Goal: Navigation & Orientation: Find specific page/section

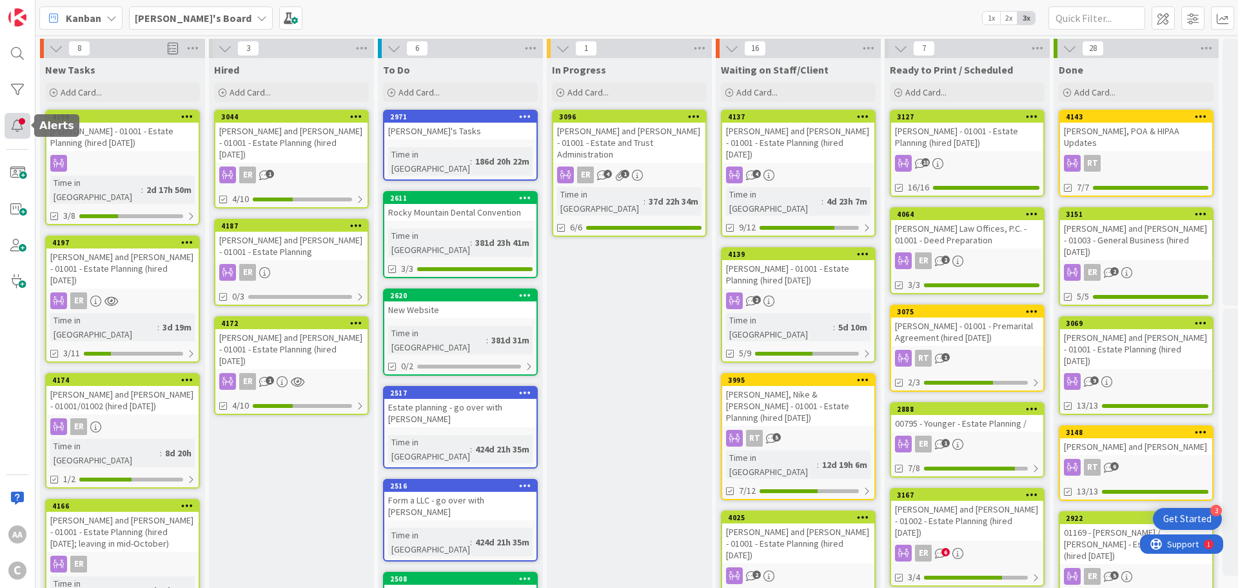
click at [22, 123] on div at bounding box center [18, 126] width 26 height 26
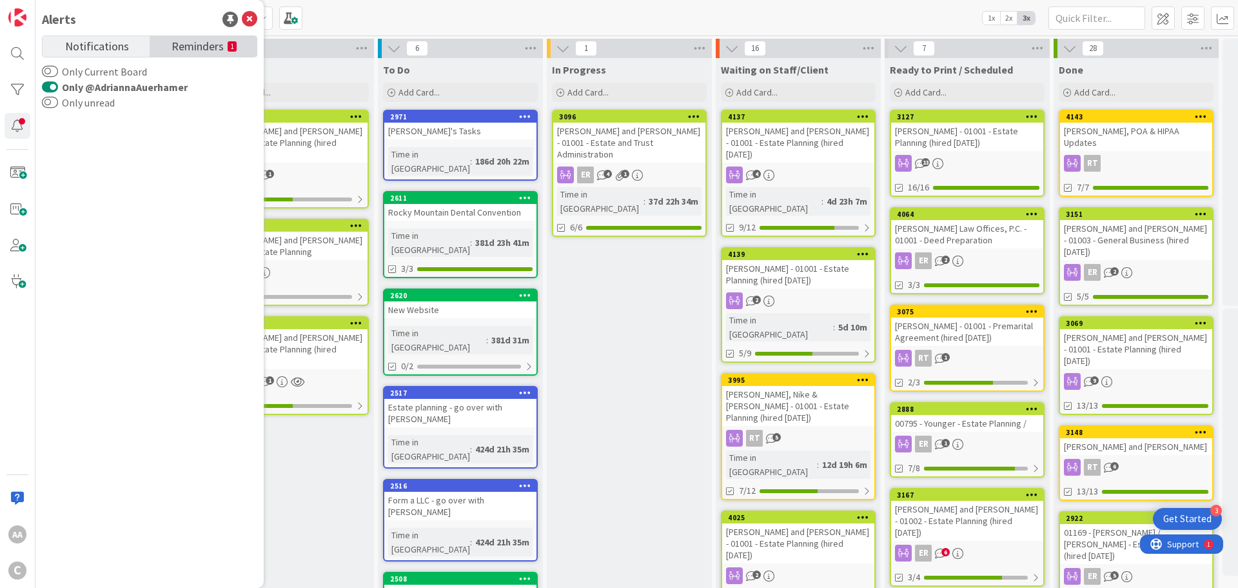
click at [208, 45] on span "Reminders" at bounding box center [198, 45] width 52 height 18
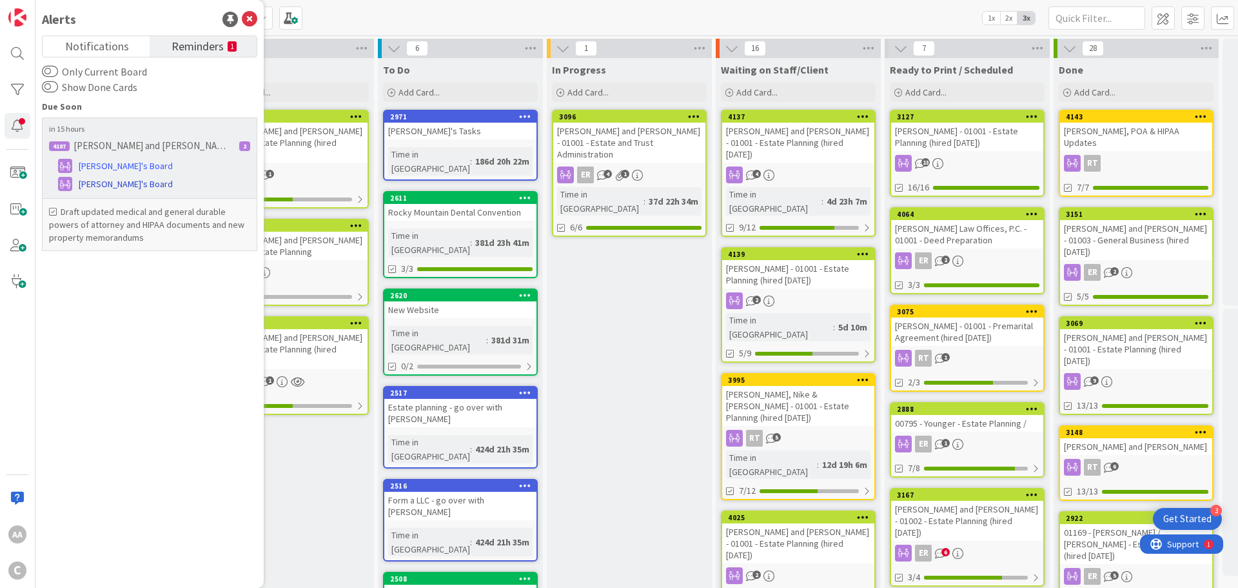
click at [109, 181] on span "[PERSON_NAME]'s Board" at bounding box center [126, 184] width 94 height 14
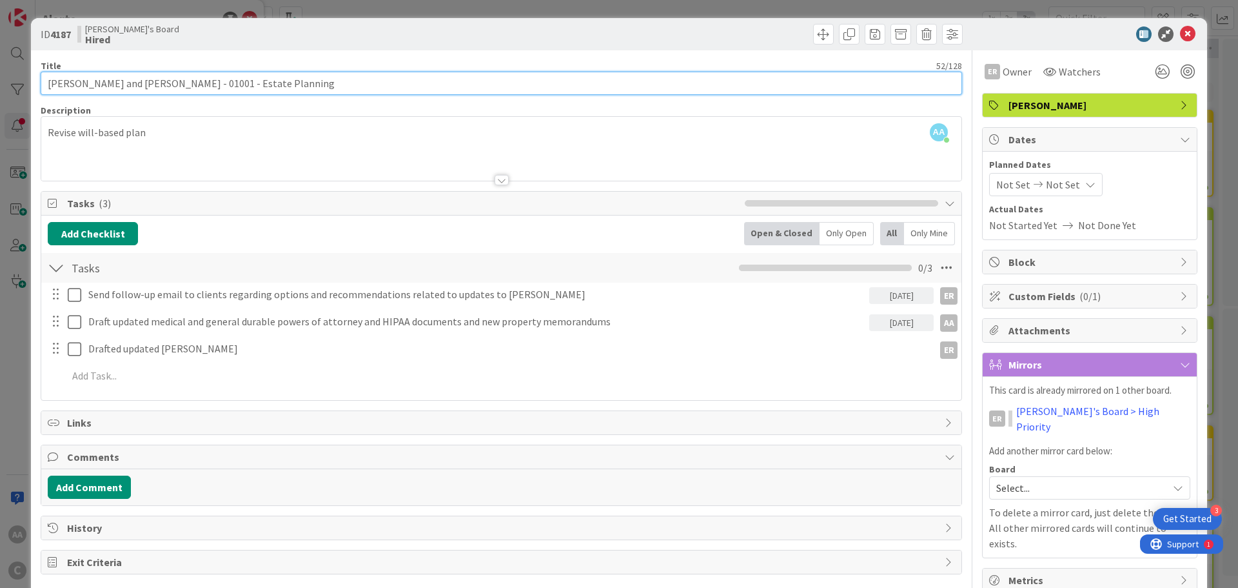
click at [64, 82] on input "[PERSON_NAME] and [PERSON_NAME] - 01001 - Estate Planning" at bounding box center [502, 83] width 922 height 23
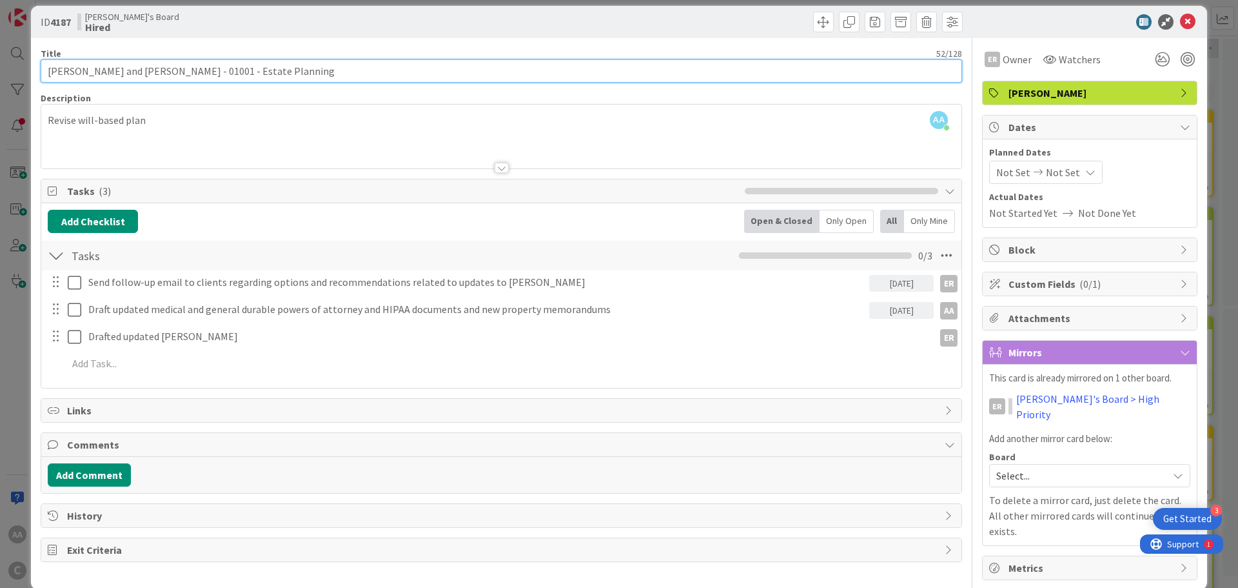
scroll to position [14, 0]
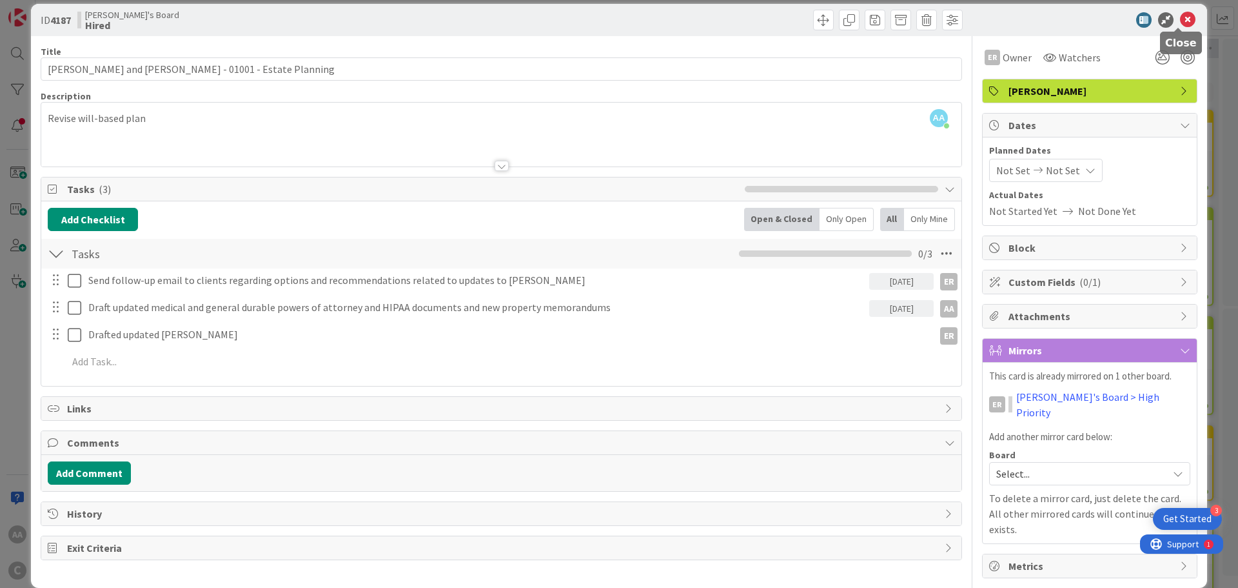
click at [1180, 24] on icon at bounding box center [1187, 19] width 15 height 15
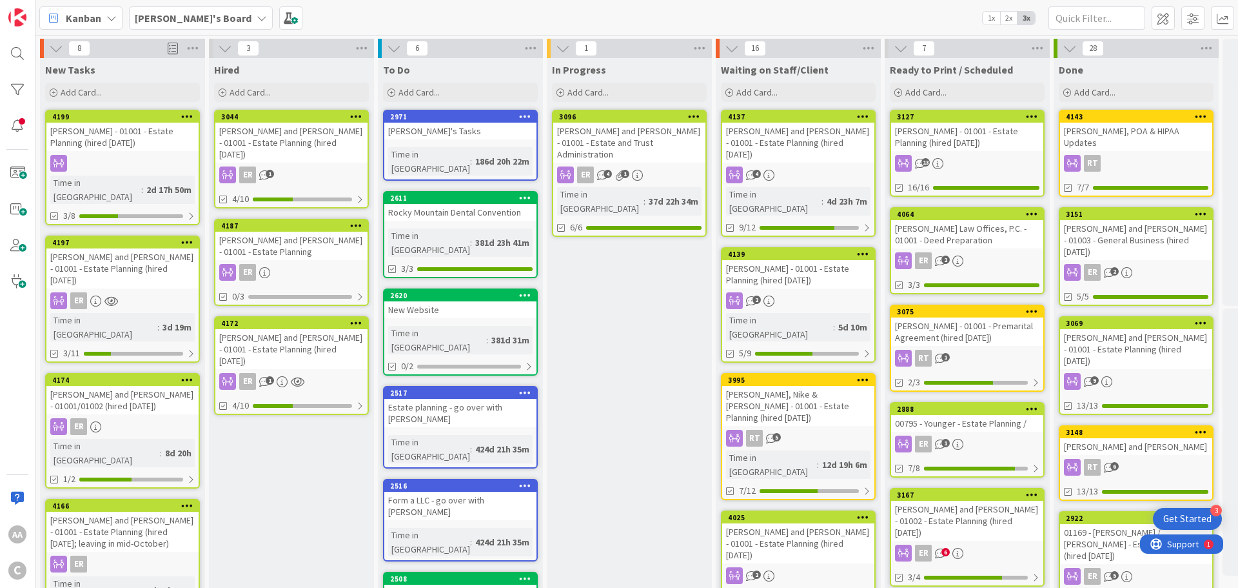
click at [156, 386] on div "[PERSON_NAME] and [PERSON_NAME] - 01001/01002 (hired [DATE])" at bounding box center [122, 400] width 152 height 28
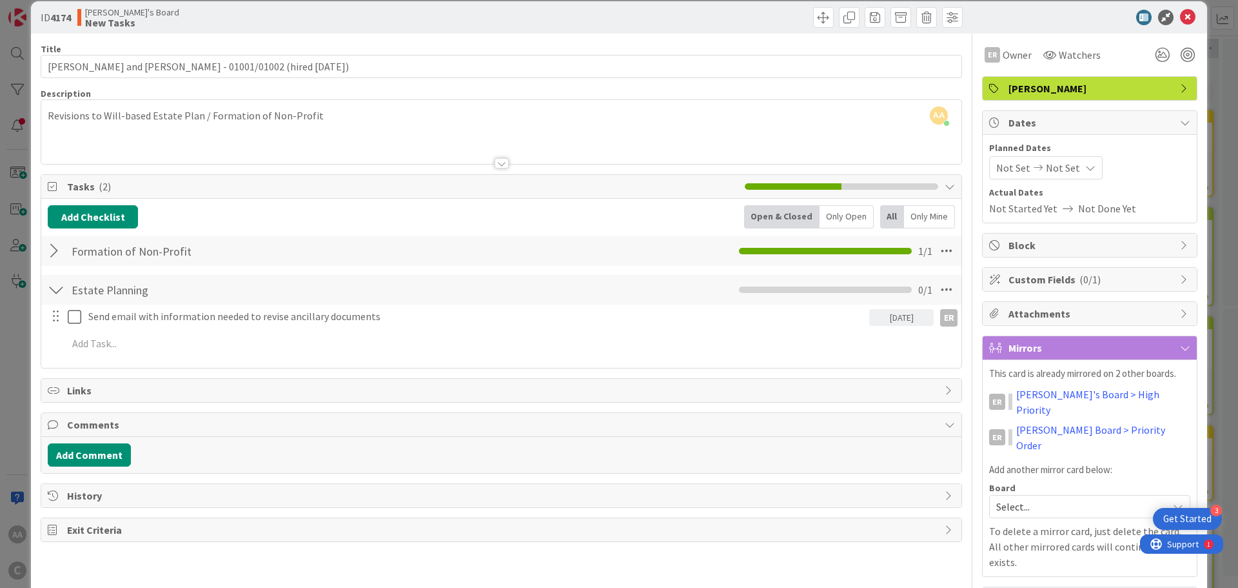
scroll to position [23, 0]
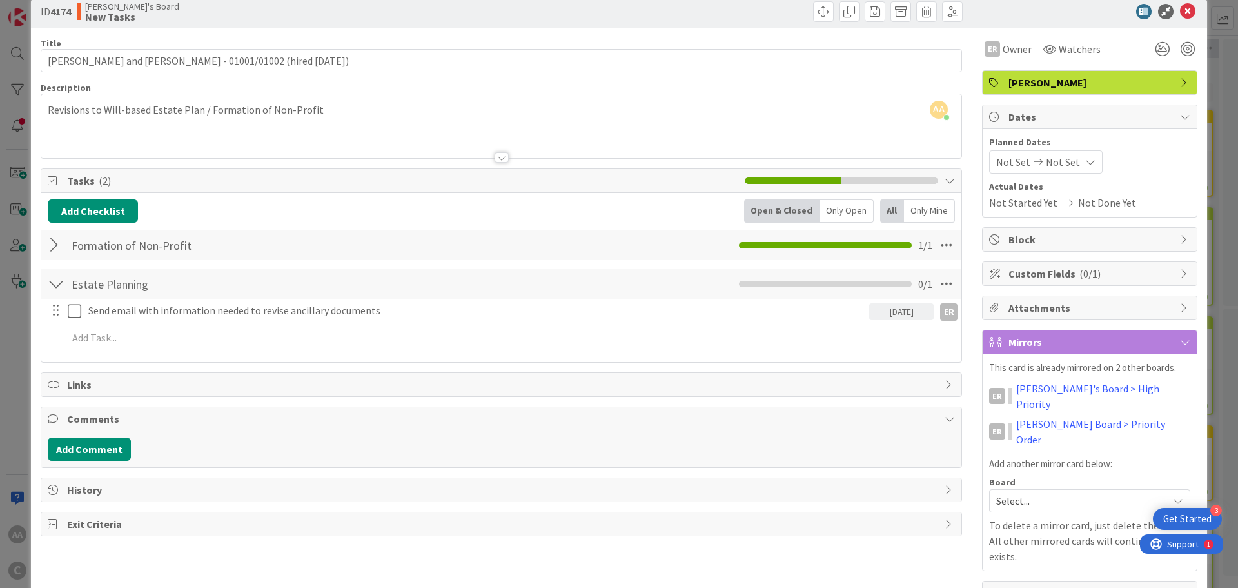
click at [54, 286] on div at bounding box center [56, 283] width 17 height 23
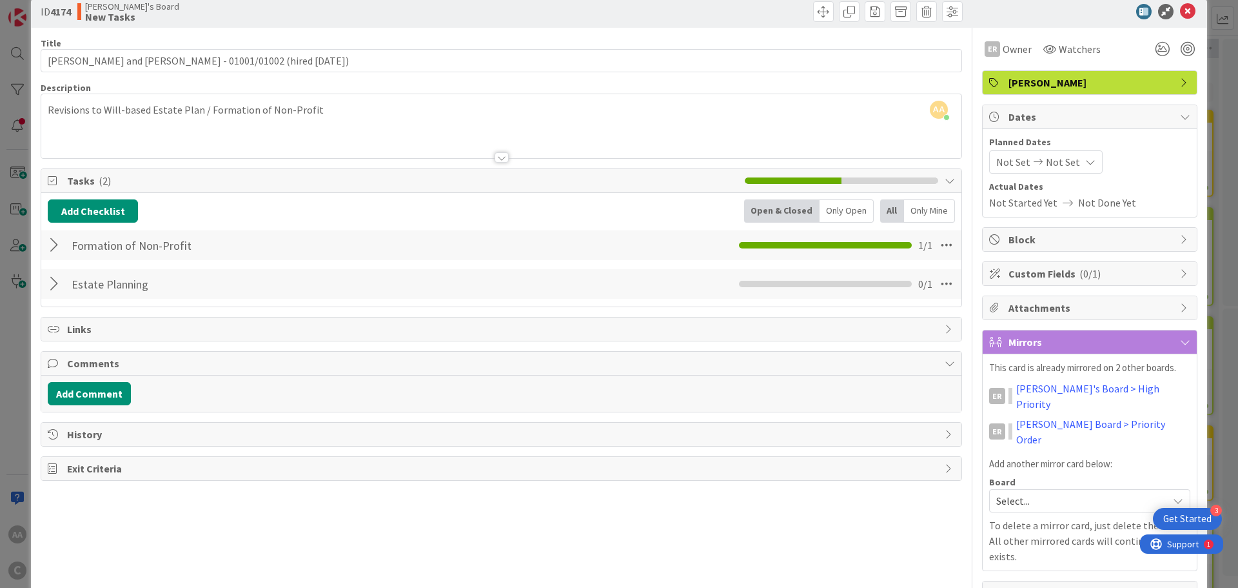
click at [54, 286] on div at bounding box center [56, 283] width 17 height 23
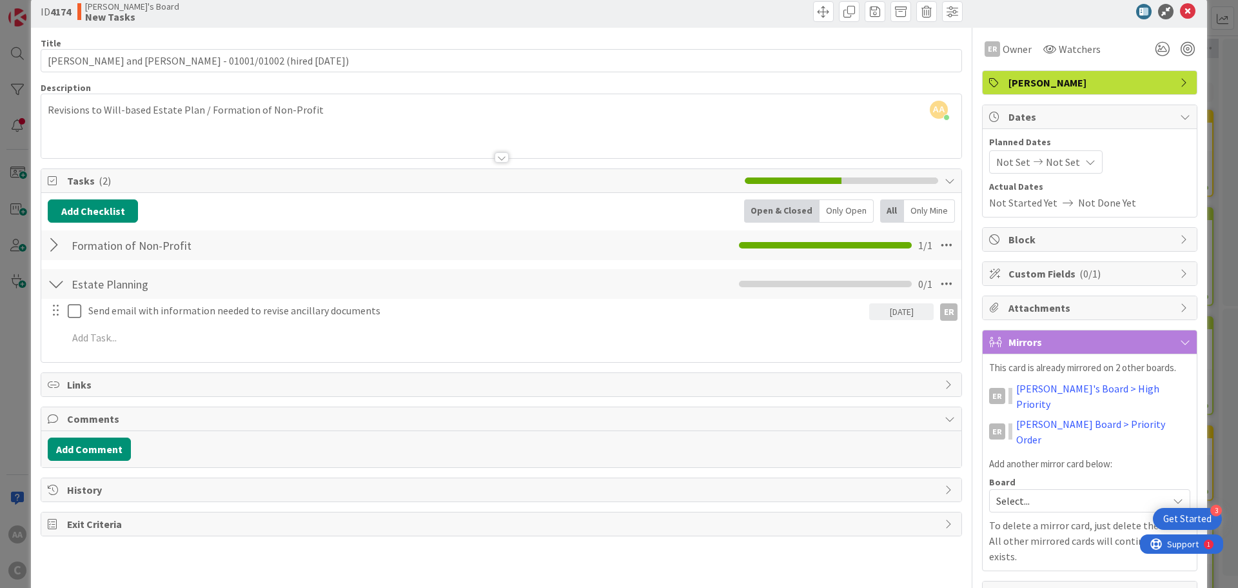
click at [52, 244] on div at bounding box center [56, 244] width 17 height 23
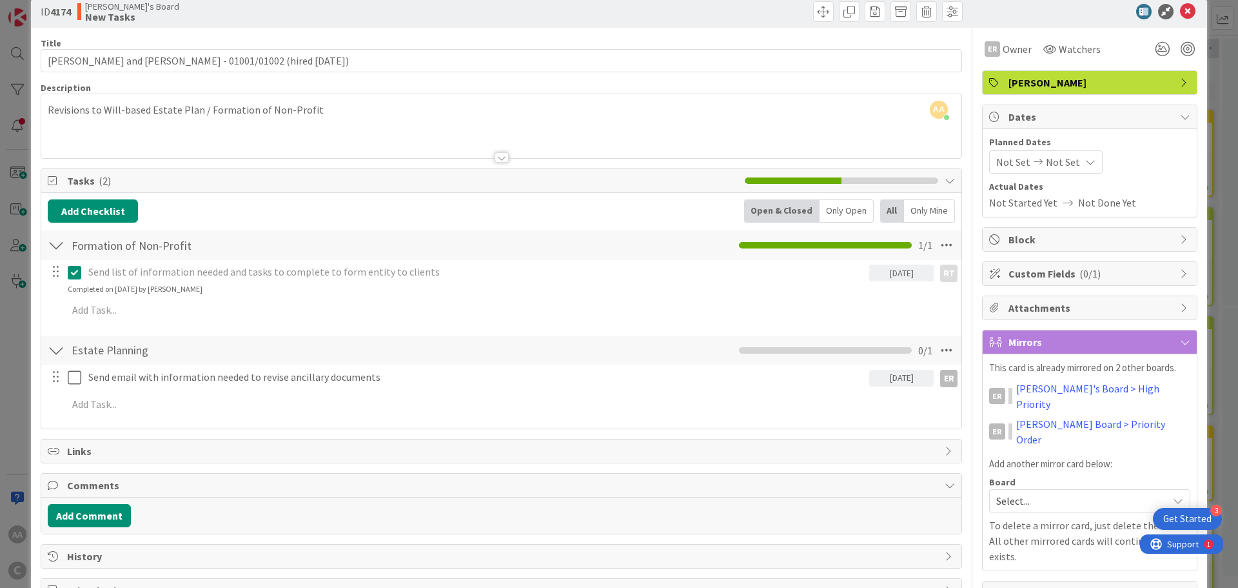
click at [52, 244] on div at bounding box center [56, 244] width 17 height 23
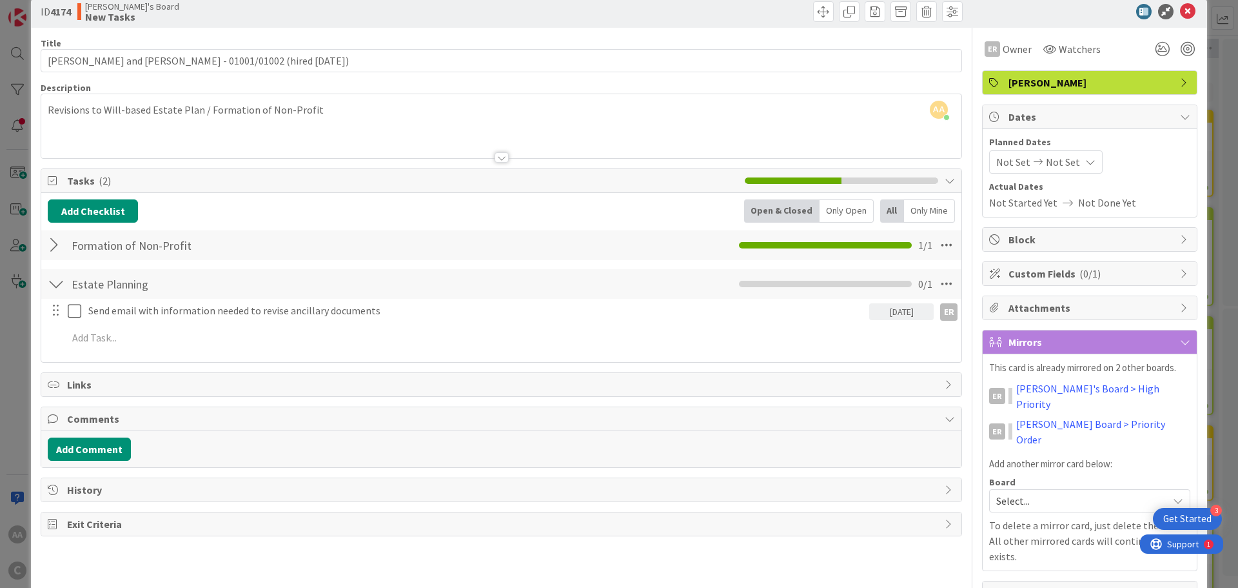
click at [54, 281] on div at bounding box center [56, 283] width 17 height 23
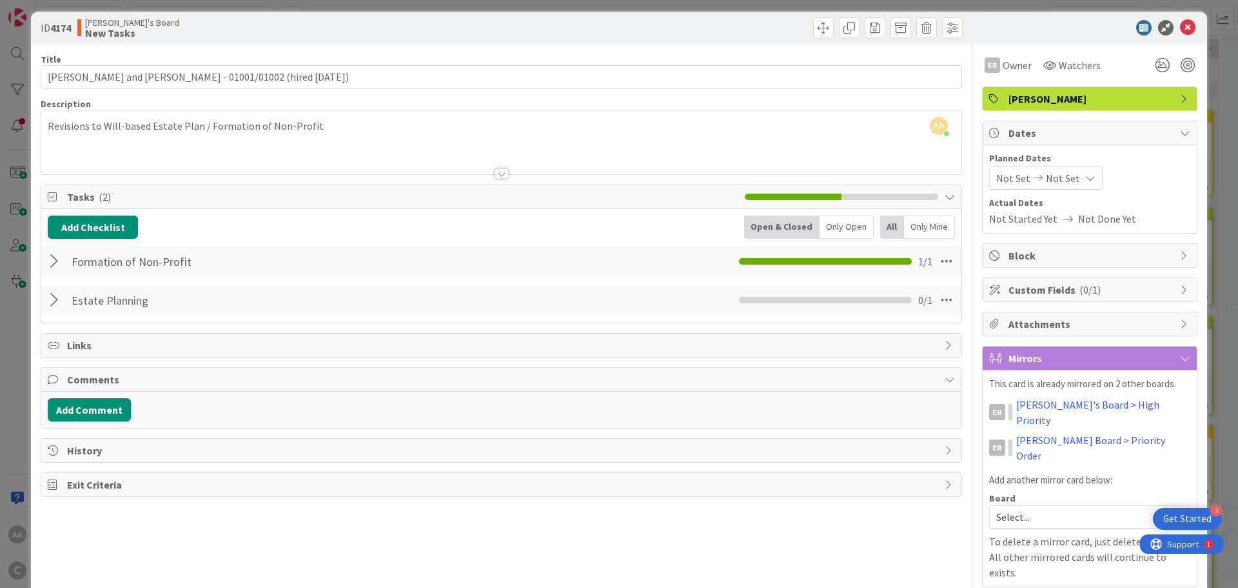
scroll to position [0, 0]
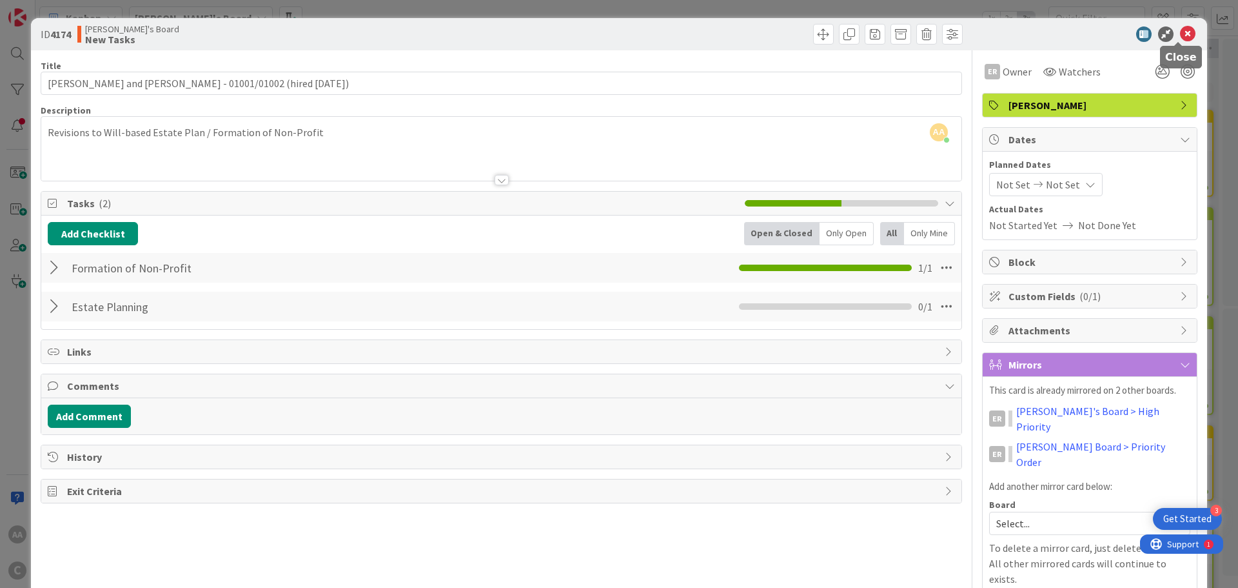
click at [1180, 39] on icon at bounding box center [1187, 33] width 15 height 15
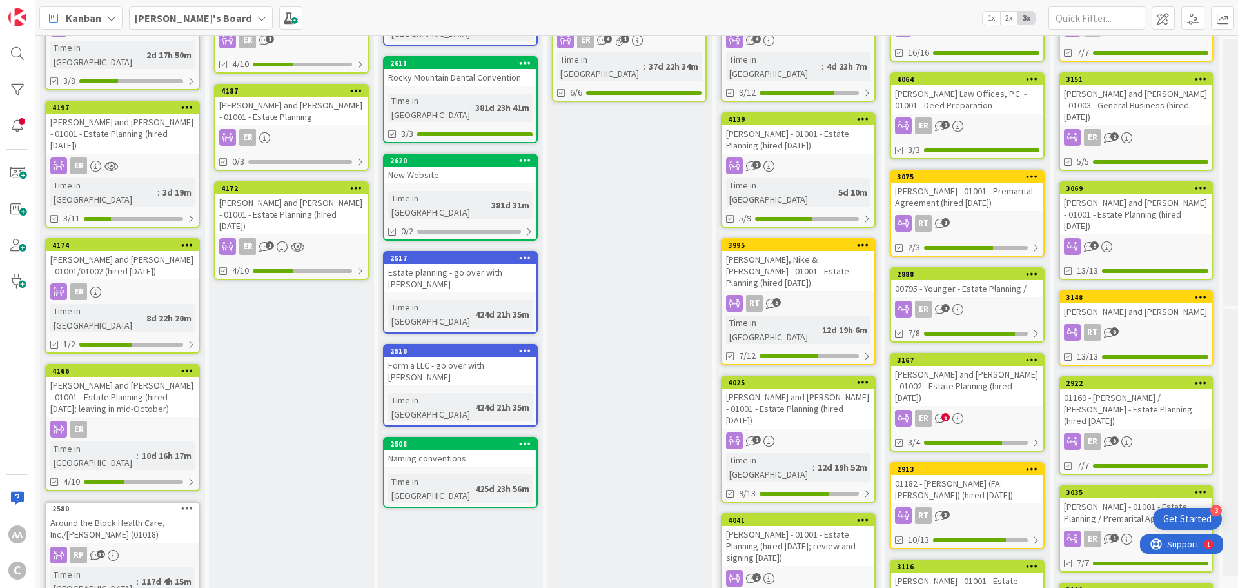
scroll to position [258, 0]
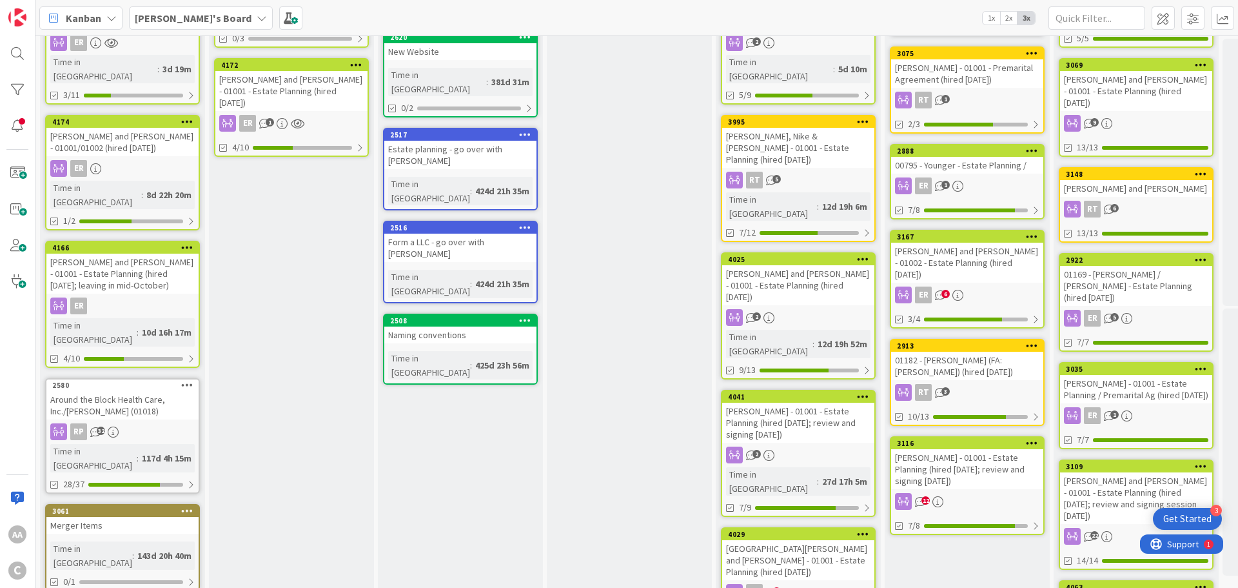
click at [110, 253] on div "[PERSON_NAME] and [PERSON_NAME] - 01001 - Estate Planning (hired [DATE]; leavin…" at bounding box center [122, 273] width 152 height 40
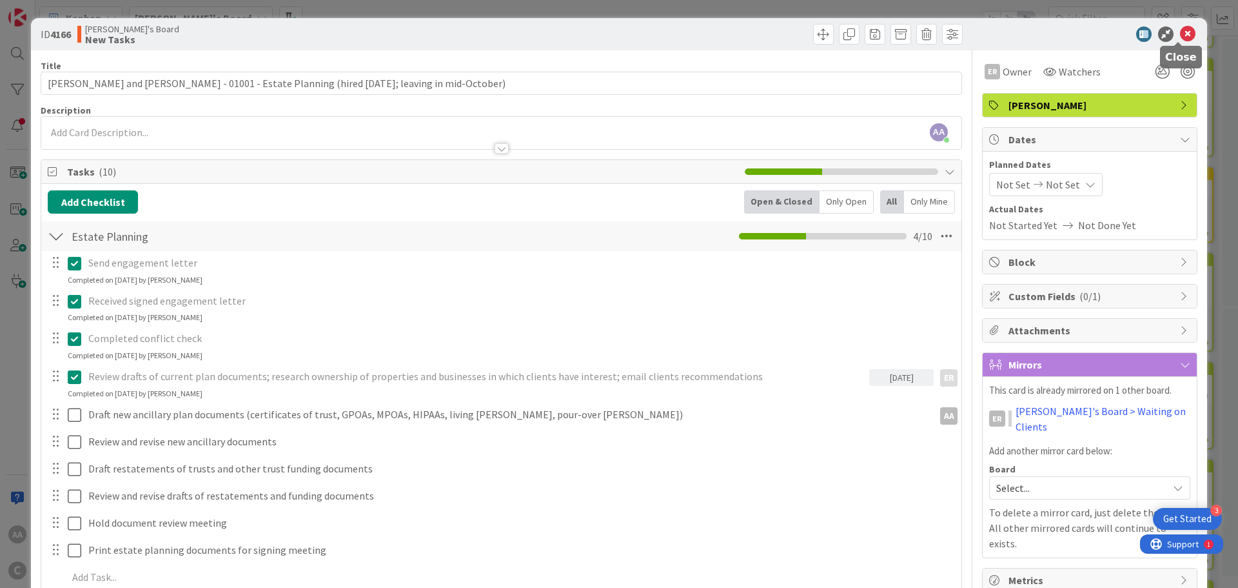
click at [1180, 30] on icon at bounding box center [1187, 33] width 15 height 15
